Goal: Information Seeking & Learning: Learn about a topic

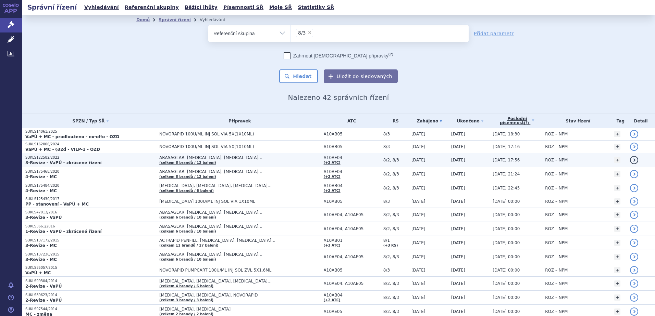
click at [213, 163] on td "ABASAGLAR, [MEDICAL_DATA], [MEDICAL_DATA]… (celkem 8 brandů / 12 balení)" at bounding box center [238, 160] width 164 height 14
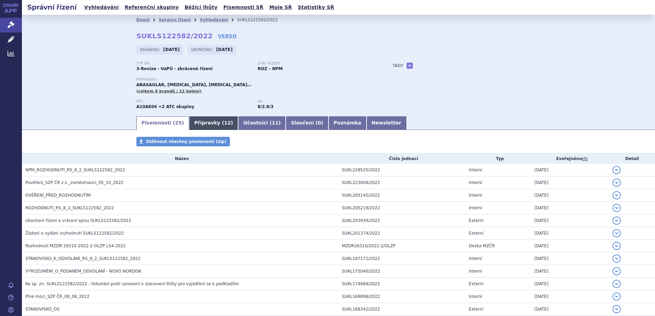
click at [202, 122] on link "Přípravky ( 12 )" at bounding box center [213, 123] width 49 height 14
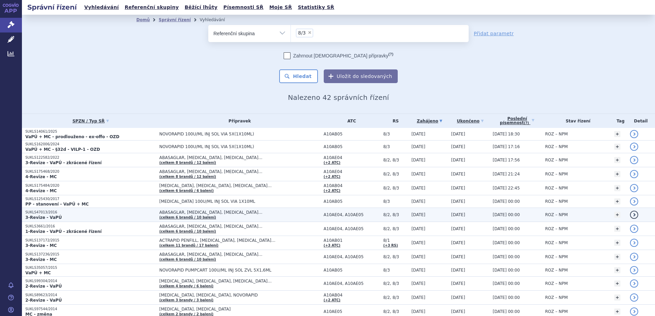
click at [64, 214] on p "SUKLS47013/2016" at bounding box center [90, 212] width 130 height 5
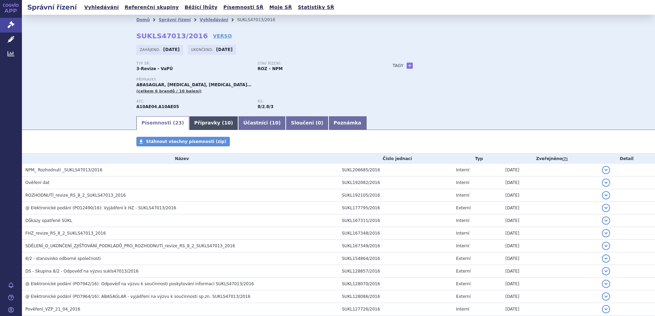
click at [196, 123] on link "Přípravky ( 10 )" at bounding box center [213, 123] width 49 height 14
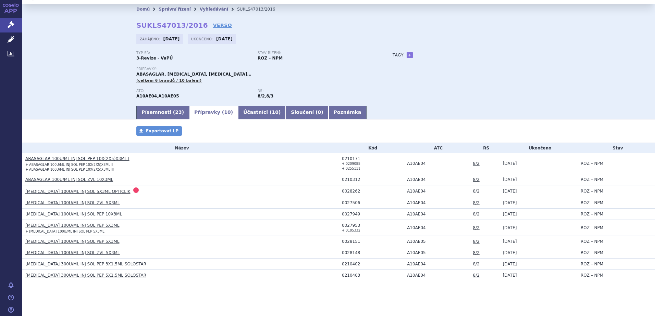
scroll to position [16, 0]
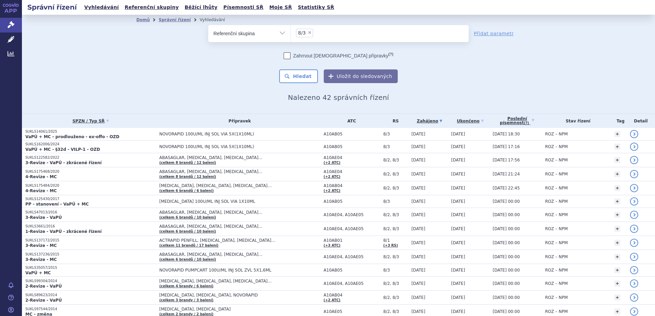
click at [9, 8] on link "APP" at bounding box center [11, 9] width 22 height 18
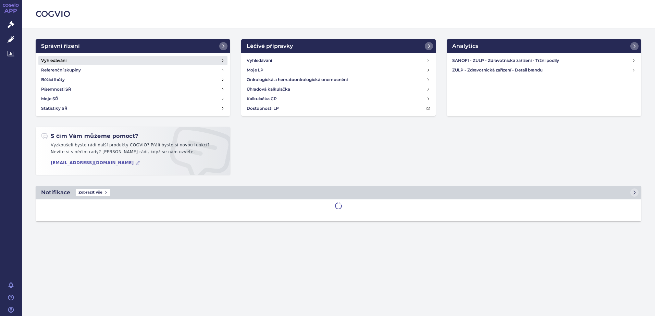
click at [84, 56] on link "Vyhledávání" at bounding box center [132, 61] width 189 height 10
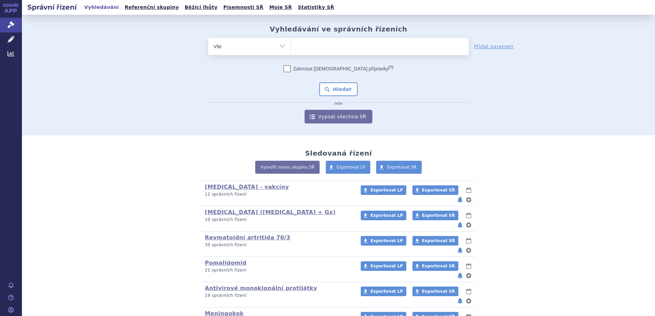
click at [322, 43] on ul at bounding box center [380, 45] width 178 height 14
click at [291, 43] on select at bounding box center [290, 46] width 0 height 17
paste input "SUKLS106508/2014"
type input "SUKLS106508/2014"
select select "SUKLS106508/2014"
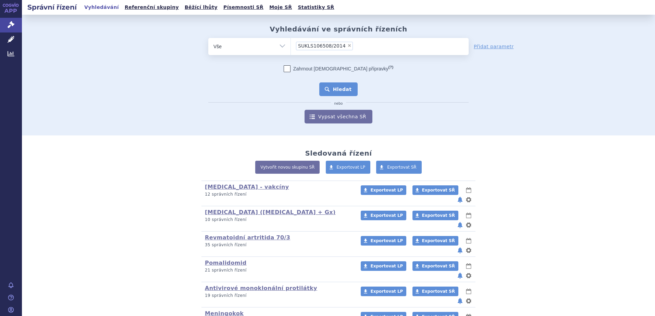
click at [335, 83] on button "Hledat" at bounding box center [338, 90] width 39 height 14
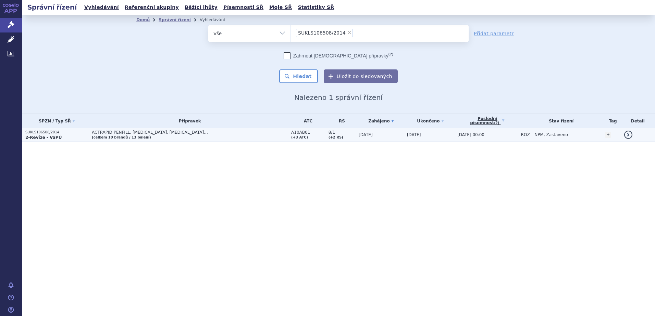
click at [199, 139] on td "ACTRAPID PENFILL, APIDRA, APIDRA SOLOSTAR… (celkem 10 brandů / 13 balení)" at bounding box center [187, 135] width 199 height 14
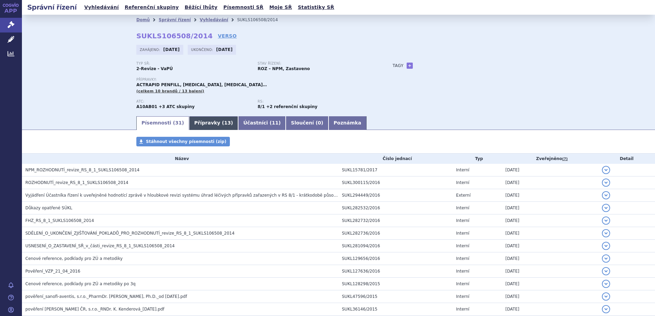
click at [206, 117] on link "Přípravky ( 13 )" at bounding box center [213, 123] width 49 height 14
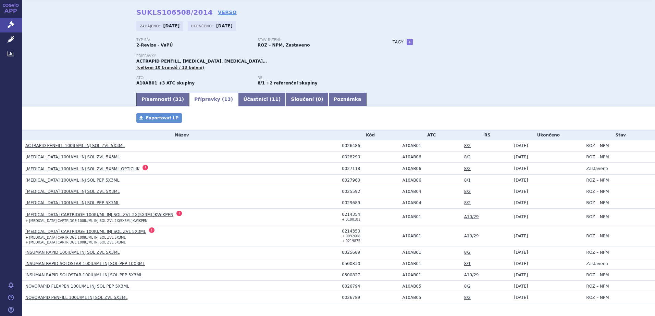
scroll to position [51, 0]
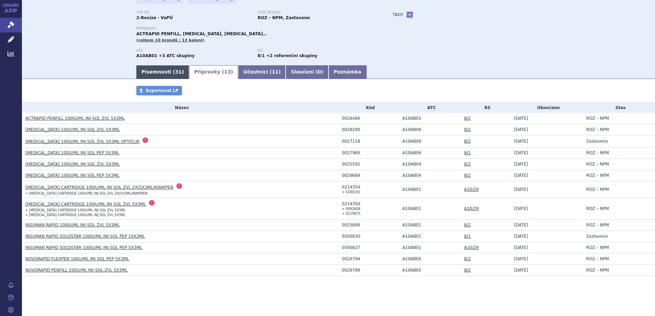
click at [145, 67] on link "Písemnosti ( 31 )" at bounding box center [162, 72] width 53 height 14
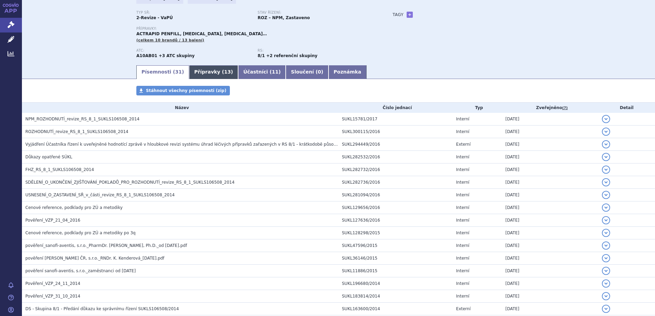
click at [203, 69] on link "Přípravky ( 13 )" at bounding box center [213, 72] width 49 height 14
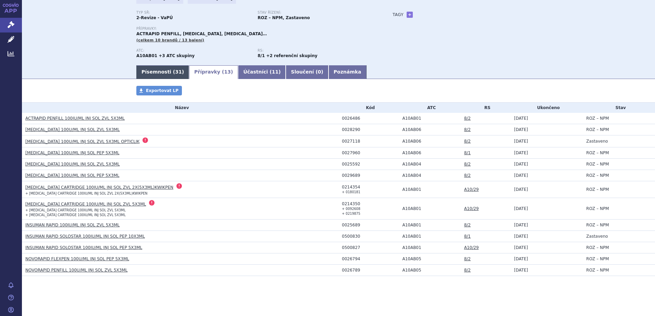
click at [175, 74] on span "31" at bounding box center [178, 71] width 7 height 5
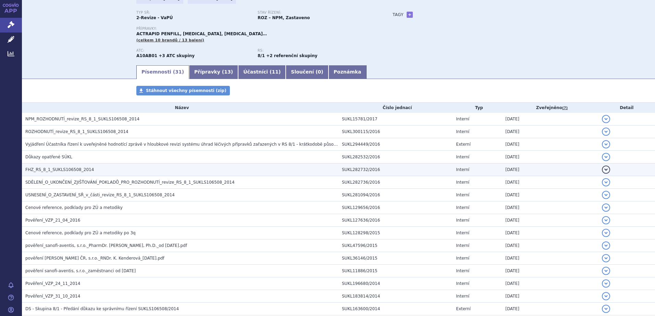
click at [65, 171] on span "FHZ_RS_8_1_SUKLS106508_2014" at bounding box center [59, 169] width 68 height 5
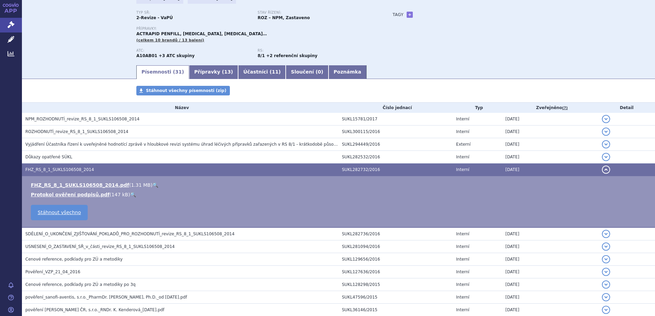
click at [152, 186] on link "🔍" at bounding box center [155, 185] width 6 height 5
click at [16, 12] on link "APP" at bounding box center [11, 9] width 22 height 18
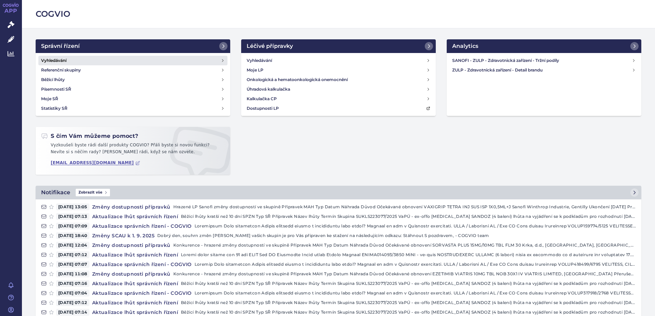
click at [73, 61] on link "Vyhledávání" at bounding box center [132, 61] width 189 height 10
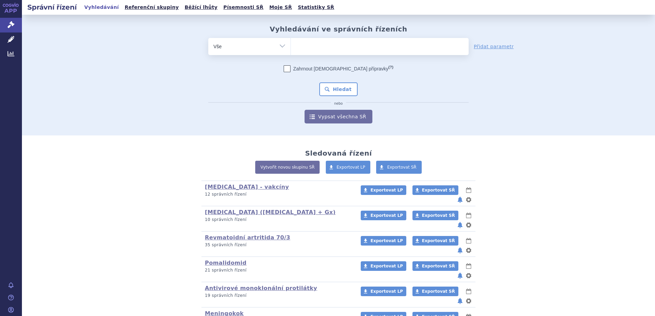
click at [236, 49] on select "Vše Spisová značka Typ SŘ Přípravek/SUKL kód Účastník/Držitel" at bounding box center [249, 45] width 82 height 15
select select "filter-reference-group"
click at [208, 38] on select "Vše Spisová značka Typ SŘ Přípravek/SUKL kód Účastník/Držitel" at bounding box center [249, 45] width 82 height 15
click at [327, 44] on ul at bounding box center [380, 45] width 178 height 14
click at [291, 44] on select at bounding box center [290, 46] width 0 height 17
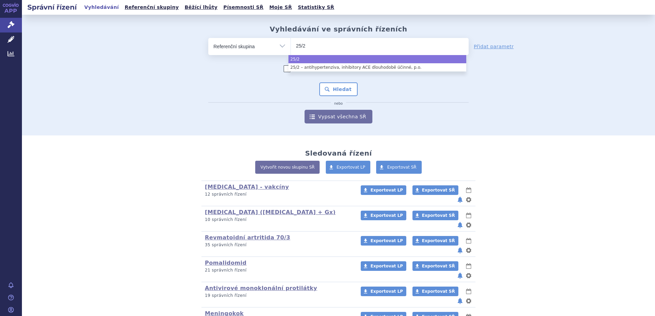
type input "25/2"
select select "25/2"
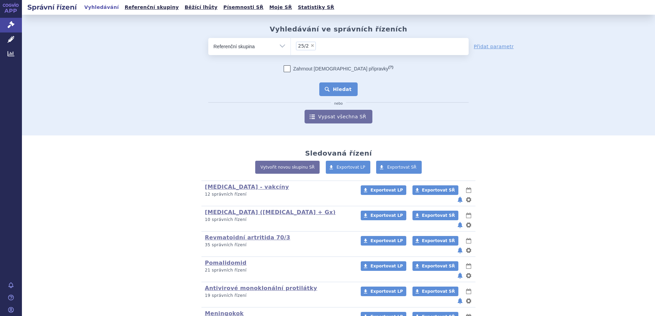
click at [335, 88] on button "Hledat" at bounding box center [338, 90] width 39 height 14
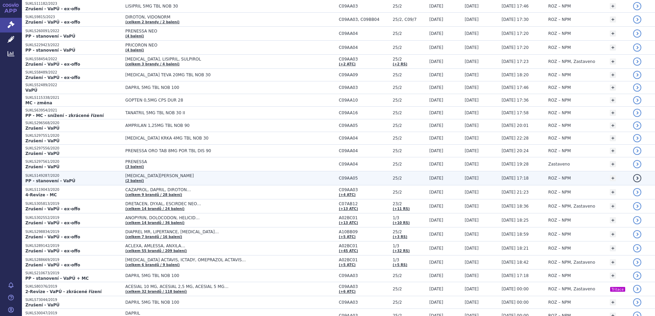
scroll to position [171, 0]
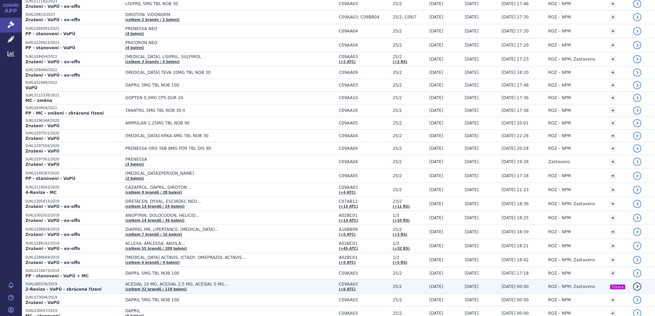
click at [187, 285] on span "ACESIAL 10 MG, ACESIAL 2,5 MG, ACESIAL 5 MG…" at bounding box center [210, 284] width 171 height 5
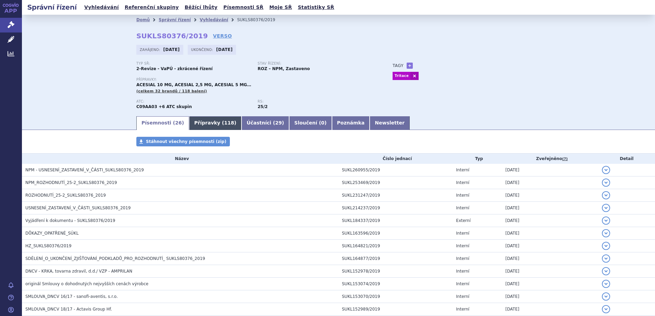
click at [207, 122] on link "Přípravky ( 118 )" at bounding box center [215, 123] width 52 height 14
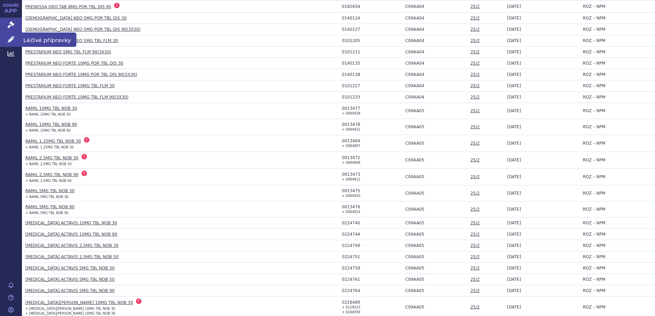
scroll to position [1062, 0]
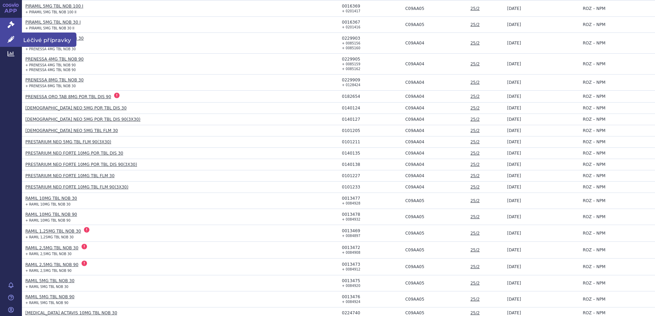
click at [34, 38] on span "Léčivé přípravky" at bounding box center [49, 40] width 54 height 14
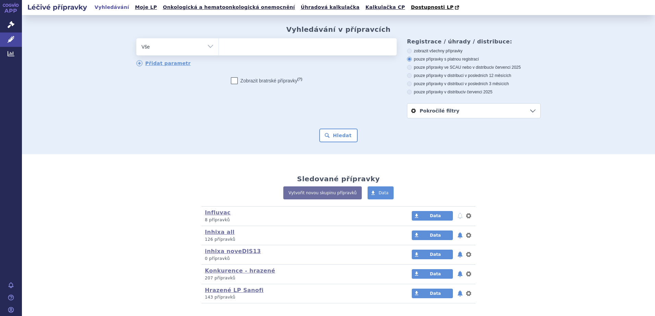
click at [178, 50] on select "Vše Přípravek/SUKL kód MAH VPOIS ATC/Aktivní látka Léková forma Síla" at bounding box center [177, 45] width 82 height 15
select select "filter-atc-group"
click at [136, 39] on select "Vše Přípravek/SUKL kód MAH VPOIS ATC/Aktivní látka Léková forma Síla" at bounding box center [177, 45] width 82 height 15
click at [266, 46] on ul at bounding box center [308, 45] width 178 height 14
click at [219, 46] on select at bounding box center [218, 46] width 0 height 17
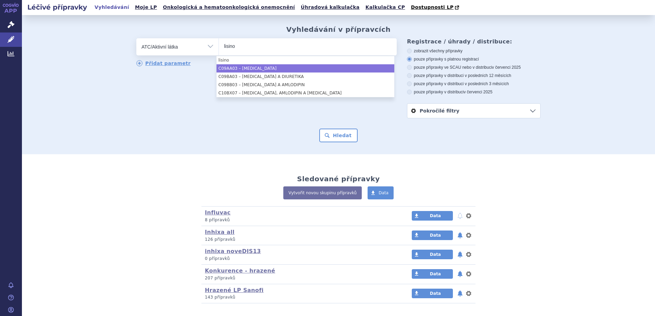
type input "lisino"
select select "C09AA03"
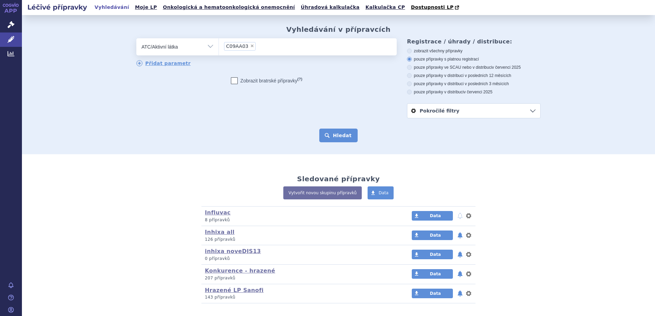
click at [341, 138] on button "Hledat" at bounding box center [338, 136] width 39 height 14
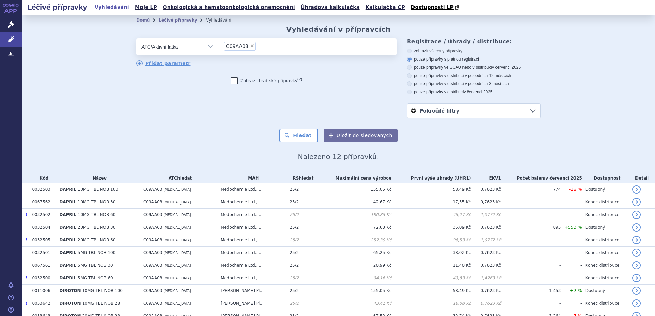
click at [250, 45] on span "×" at bounding box center [252, 46] width 4 height 4
click at [219, 45] on select "C09AA03" at bounding box center [218, 46] width 0 height 17
select select
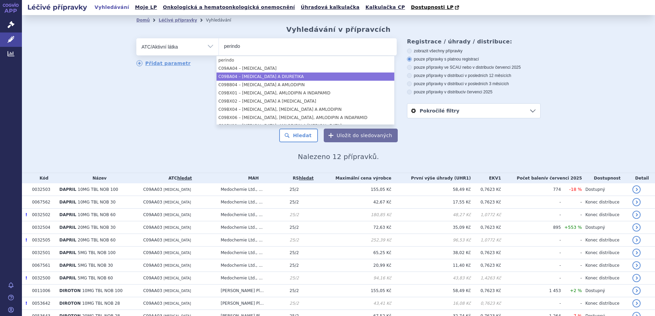
type input "perindo"
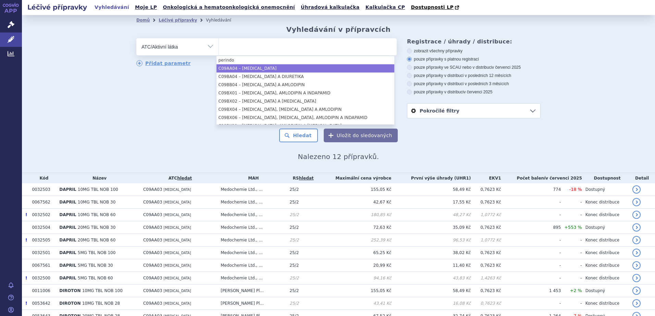
select select "C09AA04"
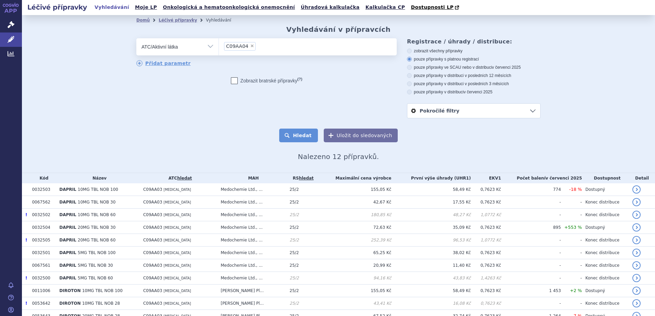
click at [304, 134] on button "Hledat" at bounding box center [298, 136] width 39 height 14
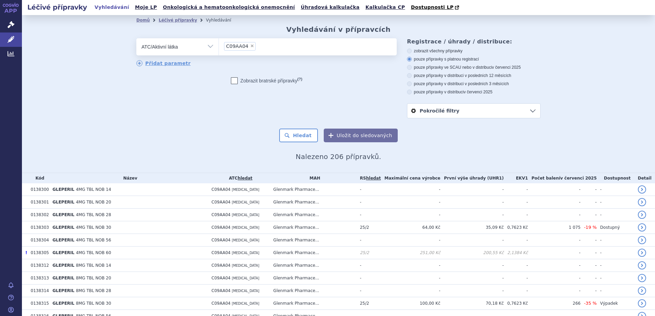
click at [250, 47] on span "×" at bounding box center [252, 46] width 4 height 4
click at [219, 47] on select "C09AA04" at bounding box center [218, 46] width 0 height 17
select select
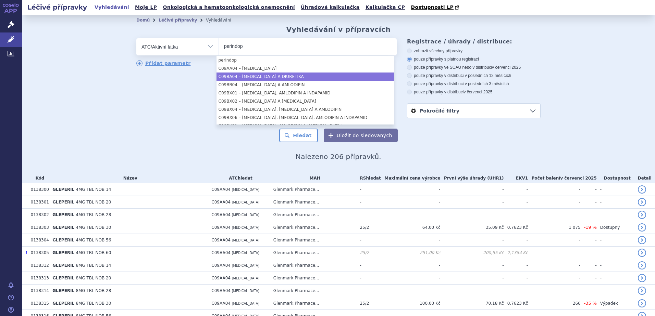
type input "perindop"
select select "C09BA04"
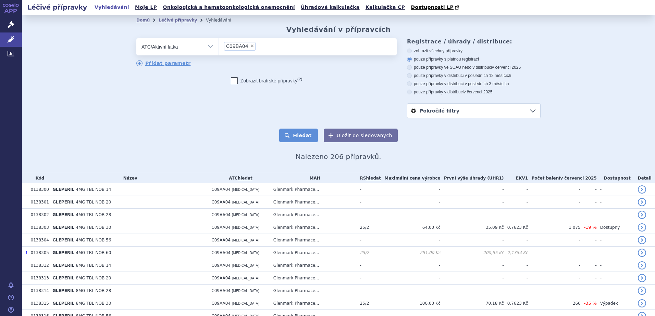
click at [298, 139] on button "Hledat" at bounding box center [298, 136] width 39 height 14
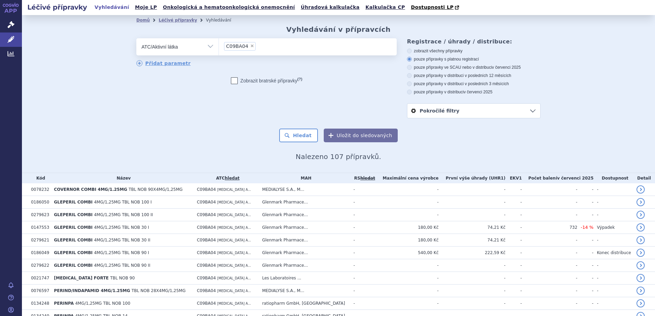
click at [250, 45] on span "×" at bounding box center [252, 46] width 4 height 4
click at [219, 45] on select "C09BA04" at bounding box center [218, 46] width 0 height 17
select select
click at [245, 48] on ul at bounding box center [308, 45] width 178 height 14
click at [219, 48] on select at bounding box center [218, 46] width 0 height 17
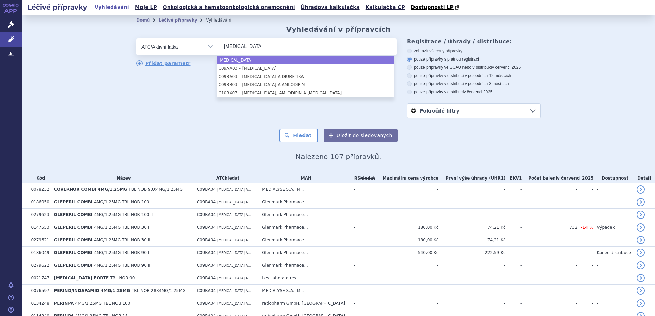
type input "[MEDICAL_DATA]"
select select "[MEDICAL_DATA]"
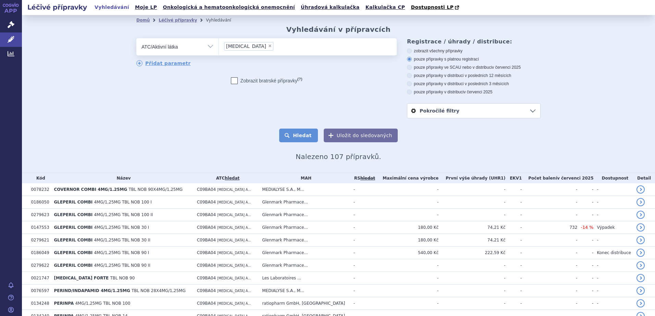
click at [295, 138] on button "Hledat" at bounding box center [298, 136] width 39 height 14
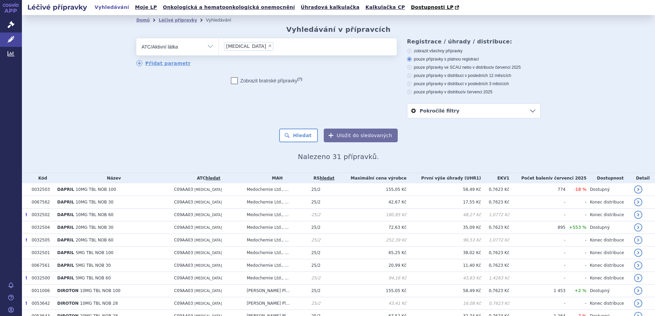
click at [431, 67] on label "pouze přípravky ve SCAU nebo v distribuci v červenci 2025" at bounding box center [474, 67] width 134 height 5
click at [412, 67] on input "pouze přípravky ve SCAU nebo v distribuci v červenci 2025" at bounding box center [410, 68] width 4 height 4
radio input "true"
click at [455, 75] on label "pouze přípravky v distribuci v posledních 12 měsících" at bounding box center [474, 75] width 134 height 5
click at [412, 75] on input "pouze přípravky v distribuci v posledních 12 měsících" at bounding box center [410, 76] width 4 height 4
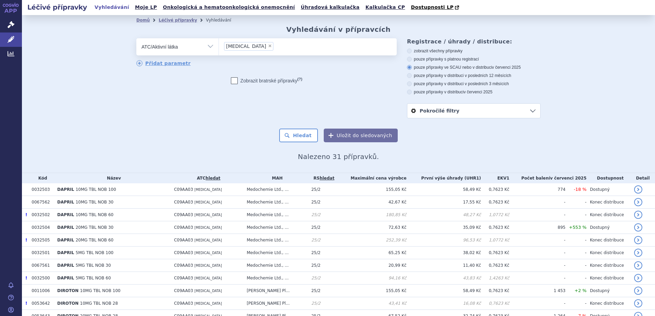
radio input "true"
click at [287, 136] on button "Hledat" at bounding box center [298, 136] width 39 height 14
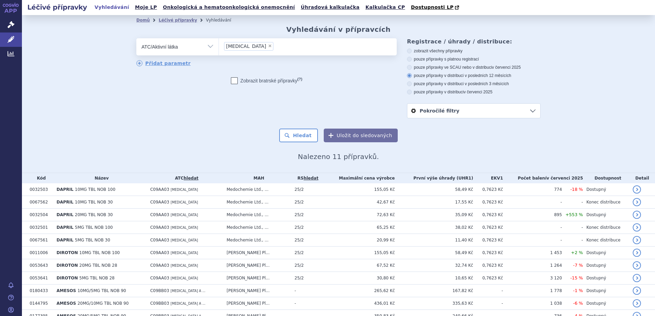
scroll to position [35, 0]
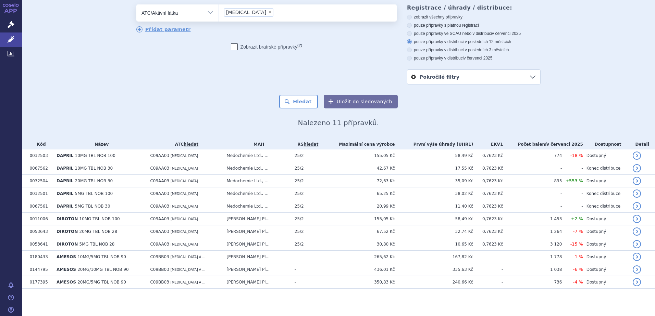
click at [268, 12] on span "×" at bounding box center [270, 12] width 4 height 4
click at [219, 12] on select "[MEDICAL_DATA]" at bounding box center [218, 12] width 0 height 17
select select
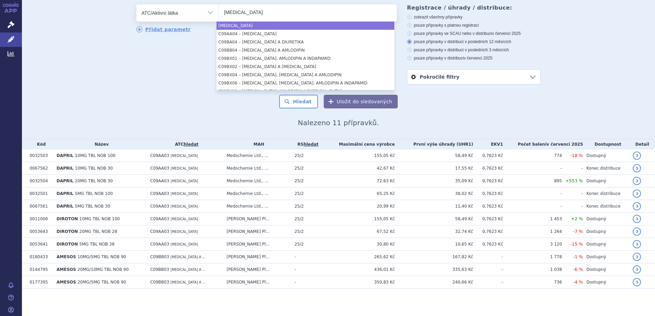
type input "[MEDICAL_DATA]"
select select "[MEDICAL_DATA]"
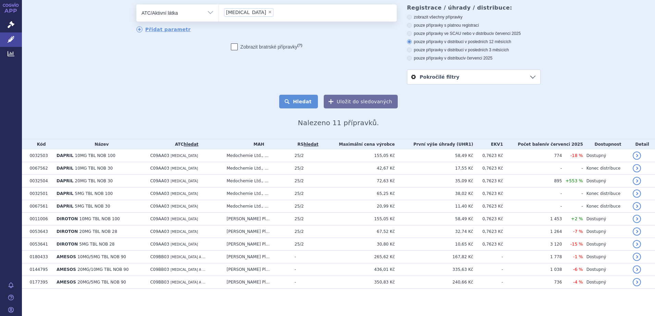
click at [300, 101] on button "Hledat" at bounding box center [298, 102] width 39 height 14
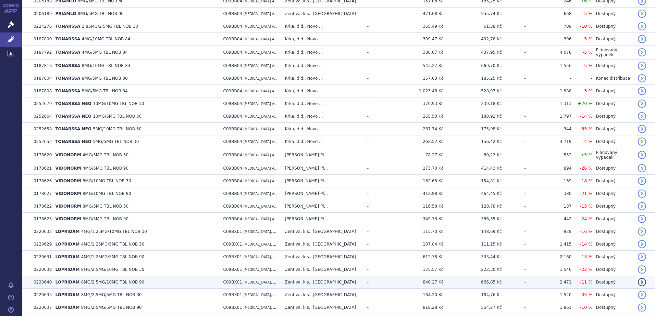
scroll to position [1185, 0]
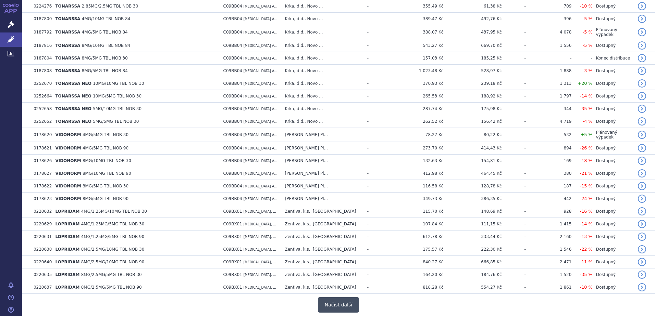
click at [348, 298] on button "Načíst další" at bounding box center [338, 305] width 41 height 15
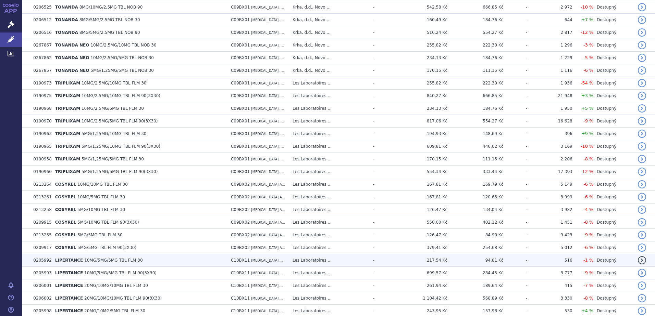
scroll to position [1707, 0]
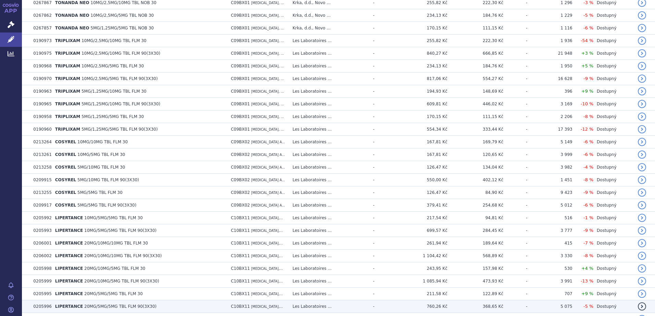
click at [278, 305] on span "ATORVASTATIN,..." at bounding box center [267, 307] width 32 height 4
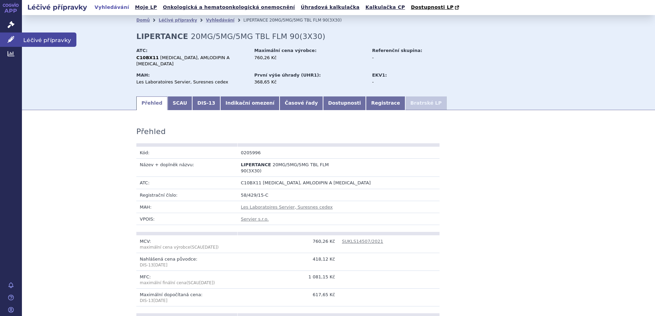
click at [14, 42] on icon at bounding box center [11, 39] width 7 height 7
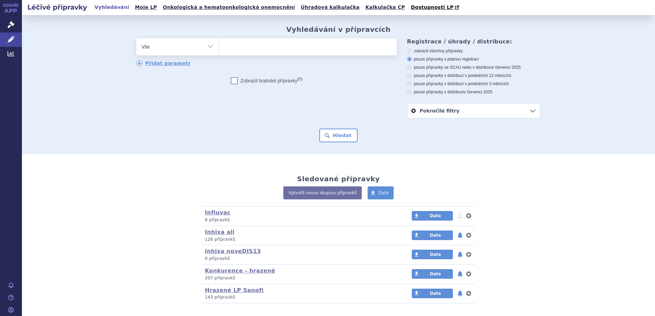
select select "filter-reference-group"
click at [136, 39] on select "Vše Přípravek/SUKL kód MAH VPOIS ATC/Aktivní látka Léková forma Síla" at bounding box center [177, 45] width 82 height 15
click at [227, 49] on ul at bounding box center [308, 45] width 178 height 14
click at [219, 49] on select at bounding box center [218, 46] width 0 height 17
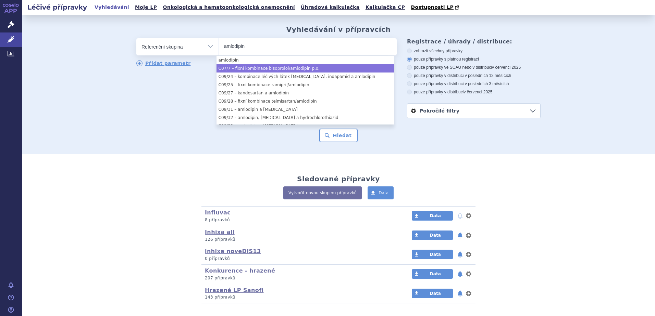
type input "amlodipin"
click at [160, 49] on select "Vše Přípravek/SUKL kód MAH VPOIS ATC/Aktivní látka Léková forma Síla" at bounding box center [177, 45] width 82 height 15
select select "b7dd0134-d1e7-4441-9fcf-f310817d9ea1"
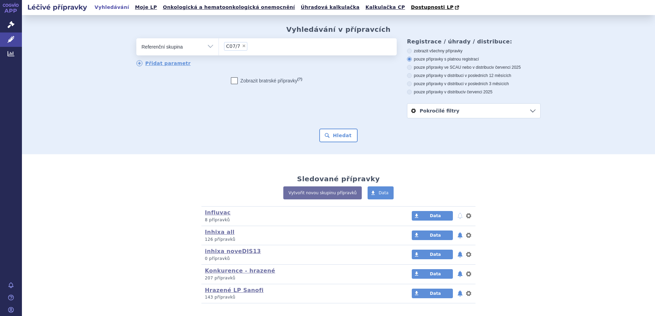
click at [160, 49] on select "Vše Přípravek/SUKL kód MAH VPOIS ATC/Aktivní látka Léková forma Síla" at bounding box center [177, 45] width 82 height 15
select select "filter-atc-group"
click at [136, 39] on select "Vše Přípravek/SUKL kód MAH VPOIS ATC/Aktivní látka Léková forma Síla" at bounding box center [177, 45] width 82 height 15
click at [247, 51] on ul at bounding box center [308, 45] width 178 height 14
click at [219, 51] on select at bounding box center [218, 46] width 0 height 17
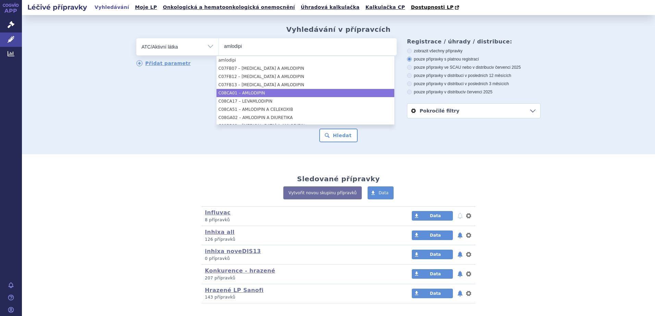
type input "amlodipi"
select select "C08CA01"
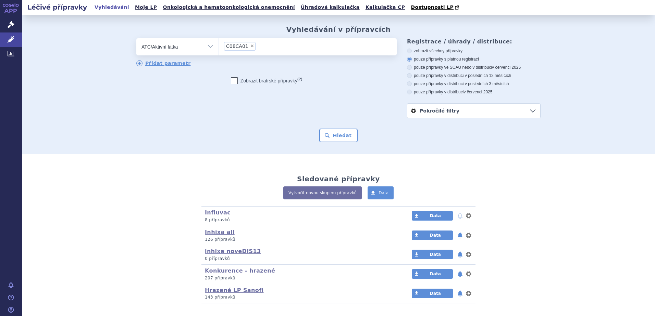
click at [465, 67] on label "pouze přípravky ve SCAU nebo v distribuci v červenci 2025" at bounding box center [474, 67] width 134 height 5
click at [412, 67] on input "pouze přípravky ve SCAU nebo v distribuci v červenci 2025" at bounding box center [410, 68] width 4 height 4
radio input "true"
click at [466, 75] on label "pouze přípravky v distribuci v posledních 12 měsících" at bounding box center [474, 75] width 134 height 5
click at [412, 75] on input "pouze přípravky v distribuci v posledních 12 měsících" at bounding box center [410, 76] width 4 height 4
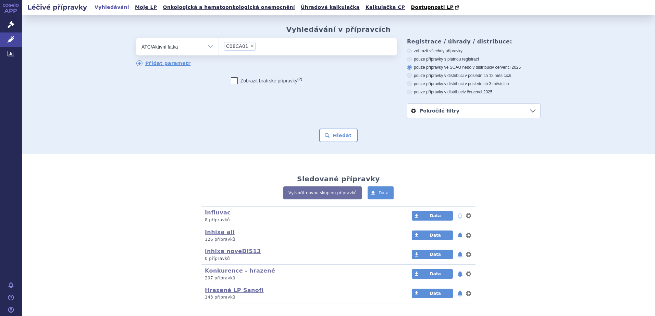
radio input "true"
click at [337, 137] on button "Hledat" at bounding box center [338, 136] width 39 height 14
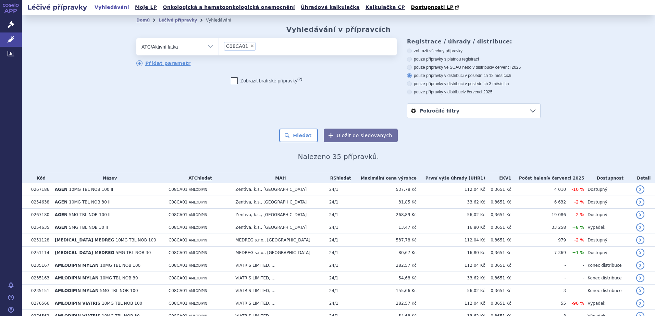
click at [250, 48] on span "×" at bounding box center [252, 46] width 4 height 4
click at [219, 48] on select "C08CA01" at bounding box center [218, 46] width 0 height 17
select select
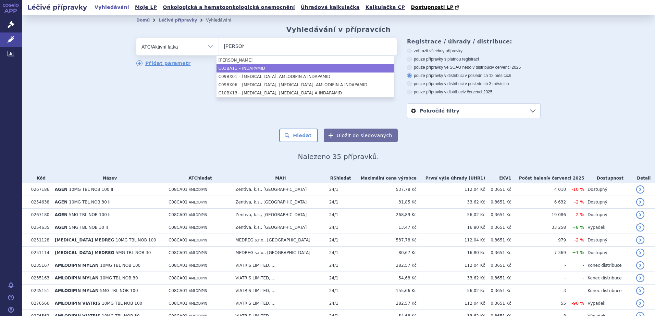
type input "indap"
select select "C03BA11"
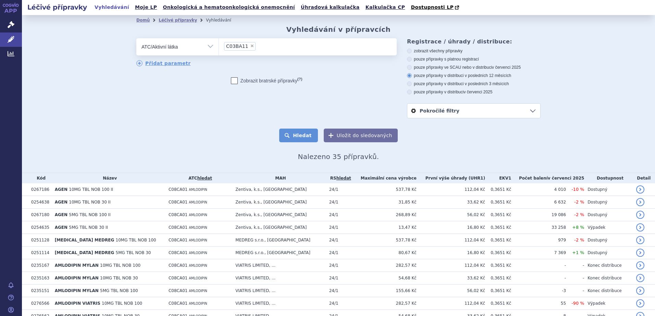
click at [302, 137] on button "Hledat" at bounding box center [298, 136] width 39 height 14
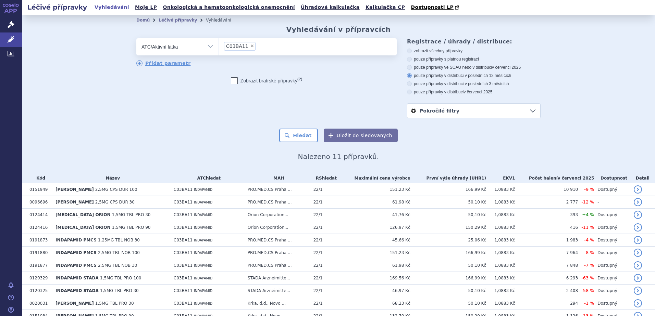
click at [248, 49] on li "× C03BA11" at bounding box center [240, 46] width 32 height 9
click at [219, 49] on select "C03BA11" at bounding box center [218, 46] width 0 height 17
click at [250, 47] on span "×" at bounding box center [252, 46] width 4 height 4
click at [219, 47] on select "C03BA11" at bounding box center [218, 46] width 0 height 17
select select
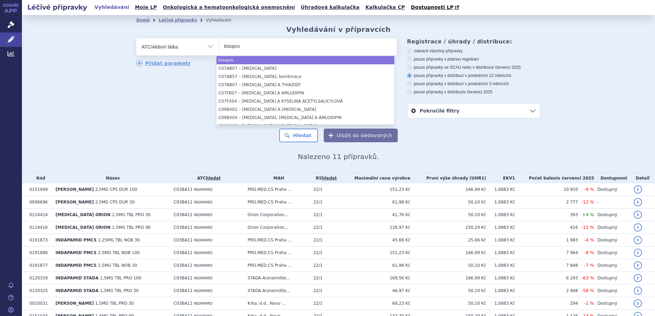
type input "bisopro"
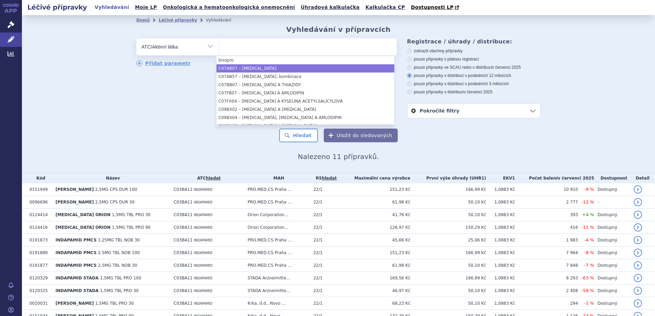
select select "C07AB07"
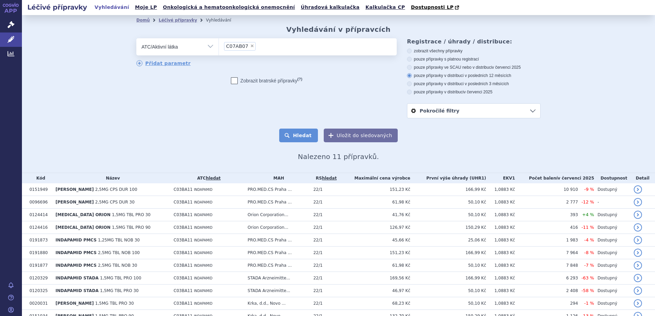
click at [303, 138] on button "Hledat" at bounding box center [298, 136] width 39 height 14
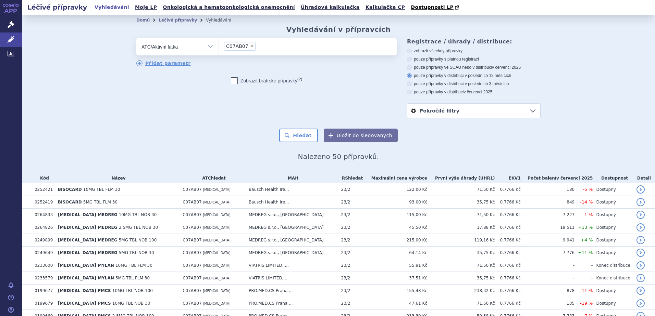
click at [250, 45] on span "×" at bounding box center [252, 46] width 4 height 4
click at [219, 45] on select "C07AB07" at bounding box center [218, 46] width 0 height 17
select select
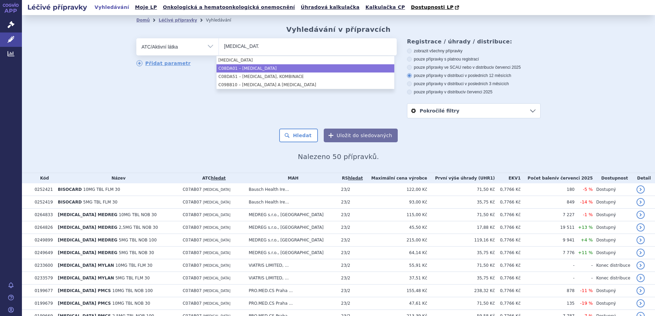
type input "verapamil"
select select "C08DA01"
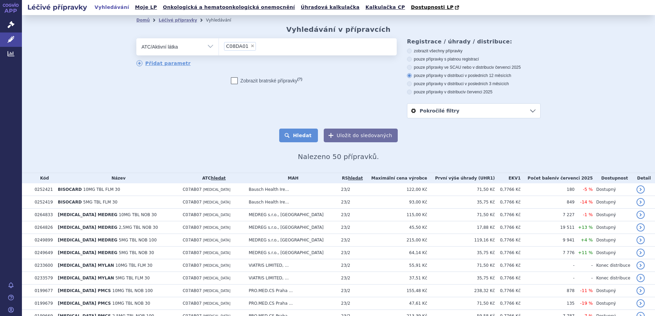
click at [298, 136] on button "Hledat" at bounding box center [298, 136] width 39 height 14
